Goal: Information Seeking & Learning: Learn about a topic

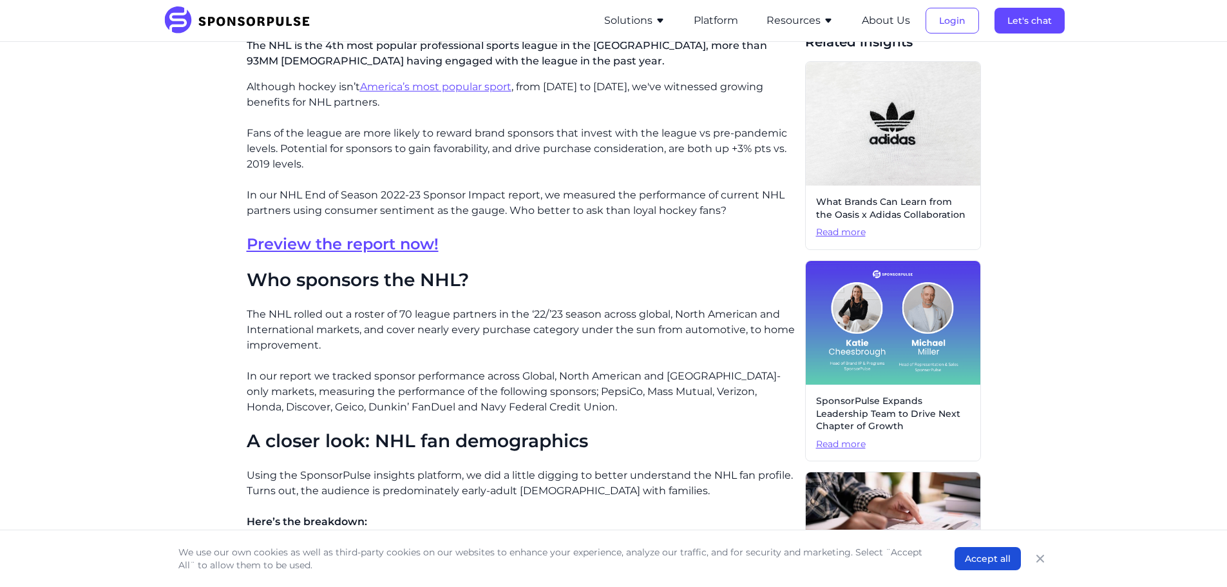
click at [324, 245] on link "Preview the report now!" at bounding box center [343, 243] width 192 height 19
click at [783, 24] on button "Resources" at bounding box center [799, 20] width 67 height 15
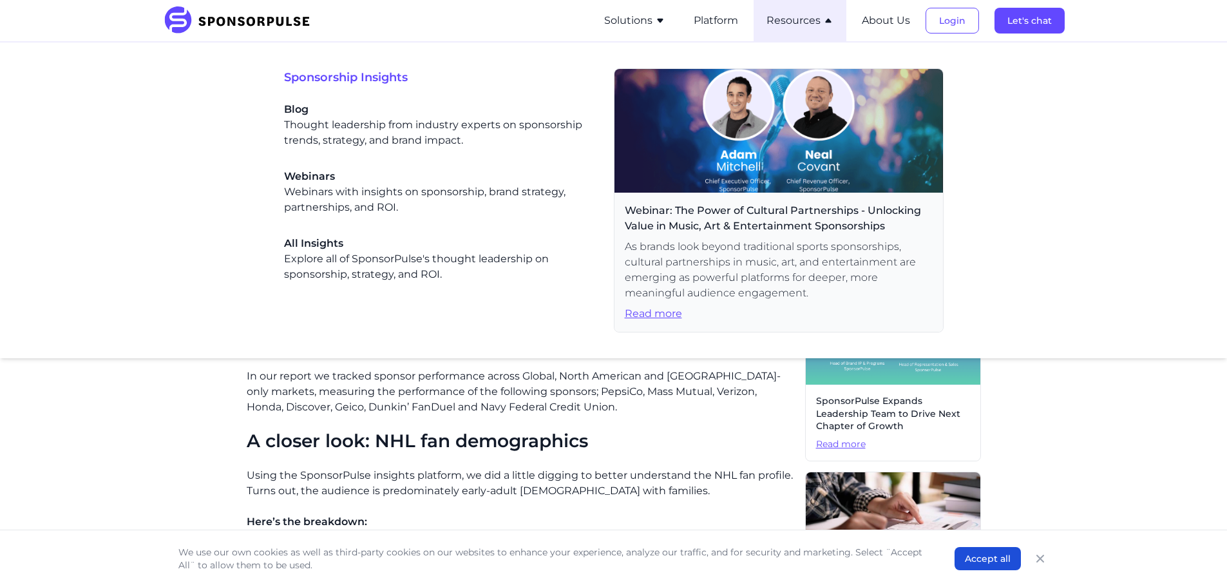
click at [782, 24] on button "Resources" at bounding box center [799, 20] width 67 height 15
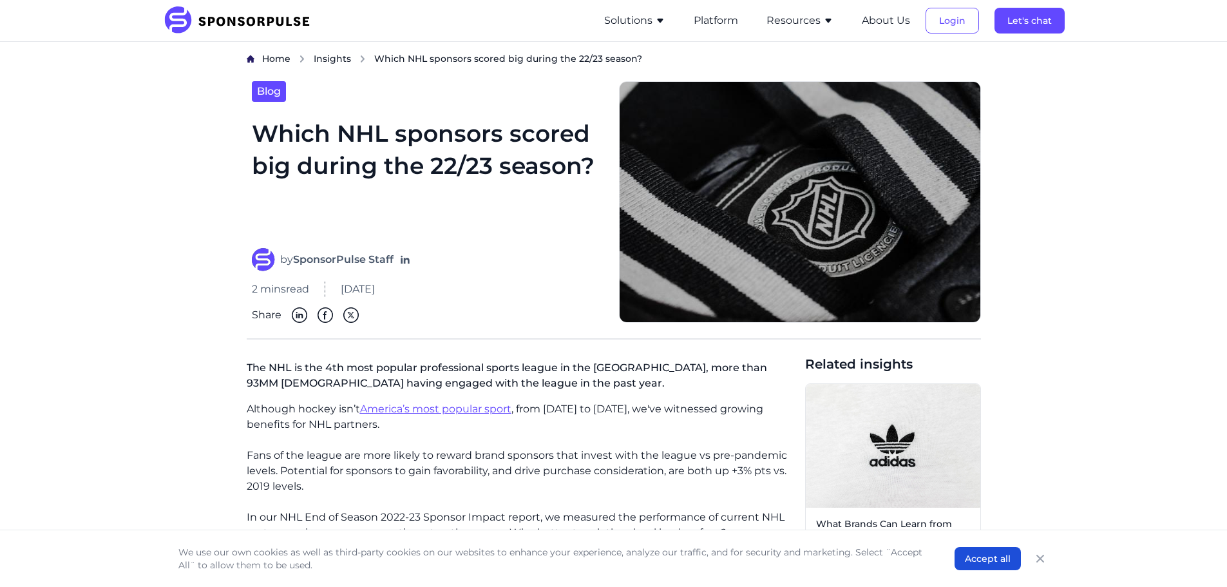
click at [334, 59] on span "Insights" at bounding box center [332, 59] width 37 height 12
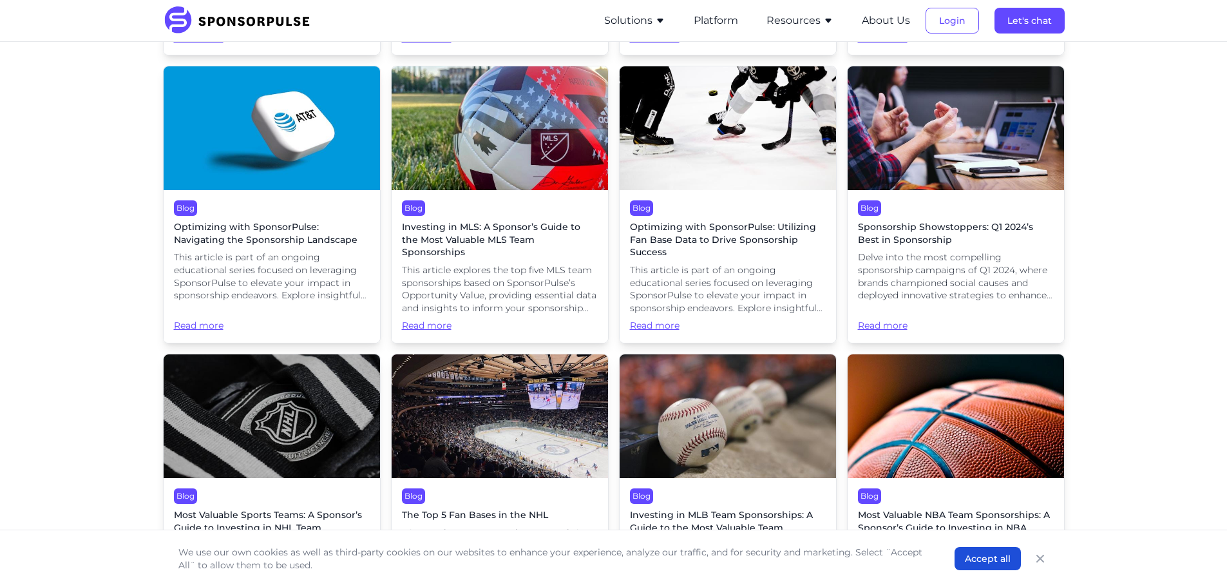
scroll to position [4314, 0]
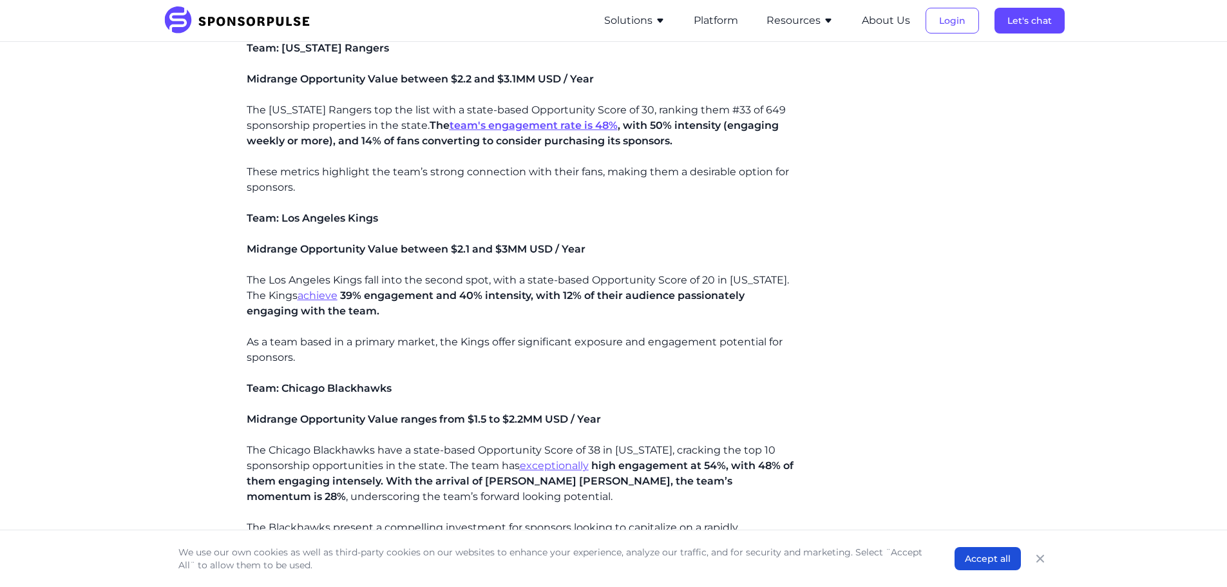
scroll to position [1095, 0]
